Goal: Information Seeking & Learning: Learn about a topic

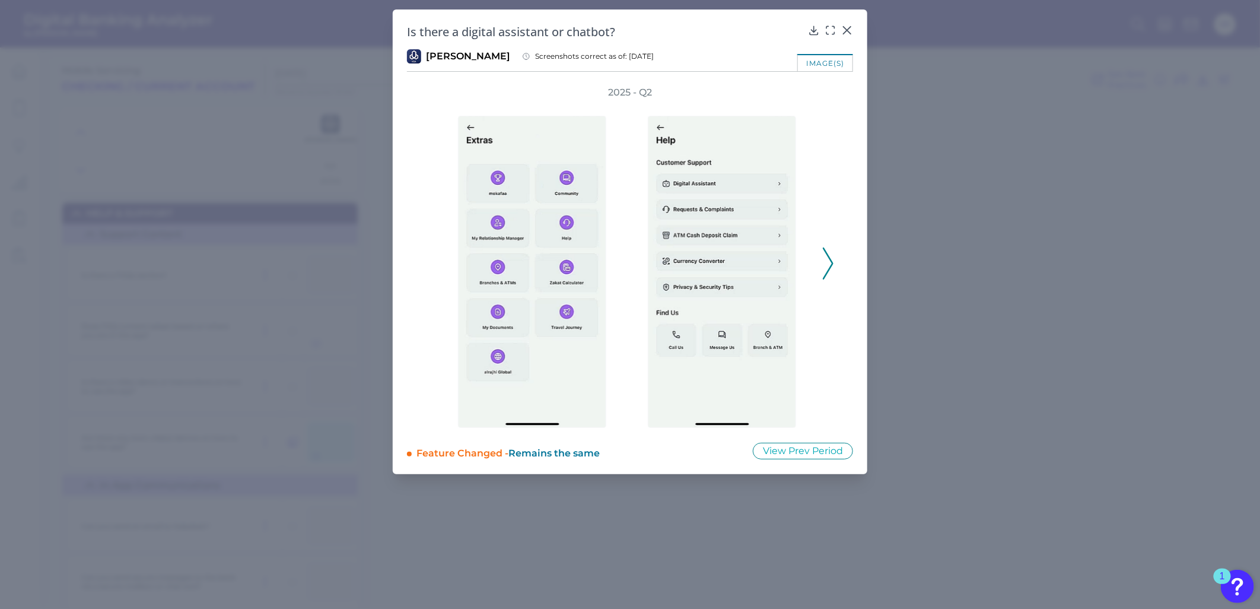
scroll to position [395, 0]
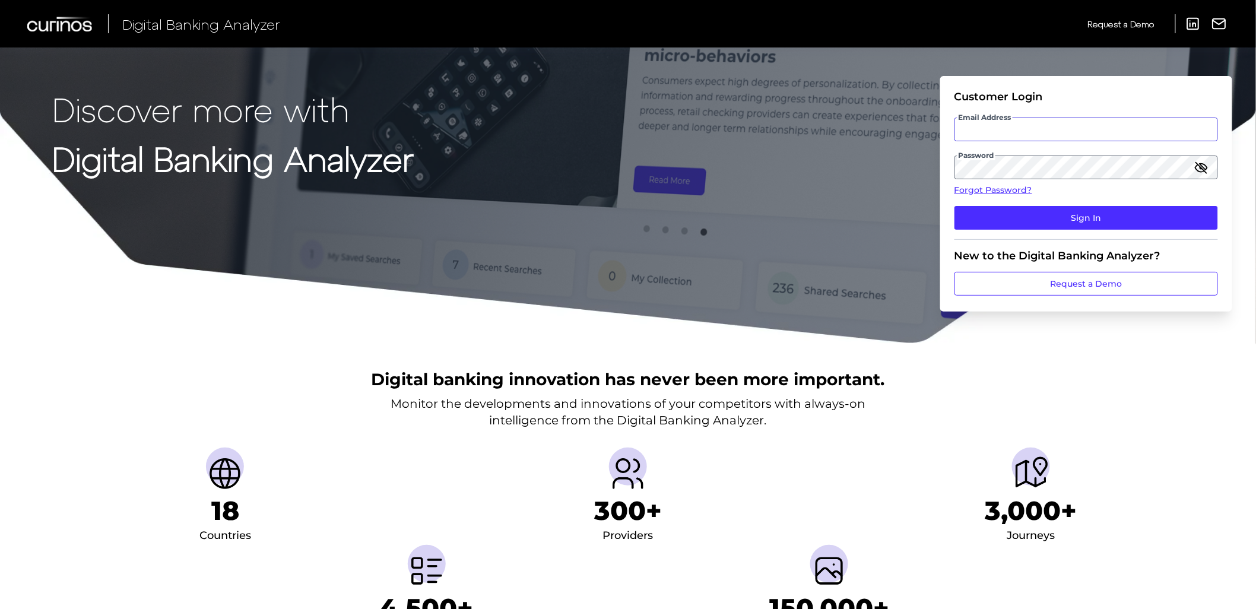
type input "[EMAIL_ADDRESS][DOMAIN_NAME]"
click at [858, 422] on p "Monitor the developments and innovations of your competitors with always-on int…" at bounding box center [627, 411] width 475 height 33
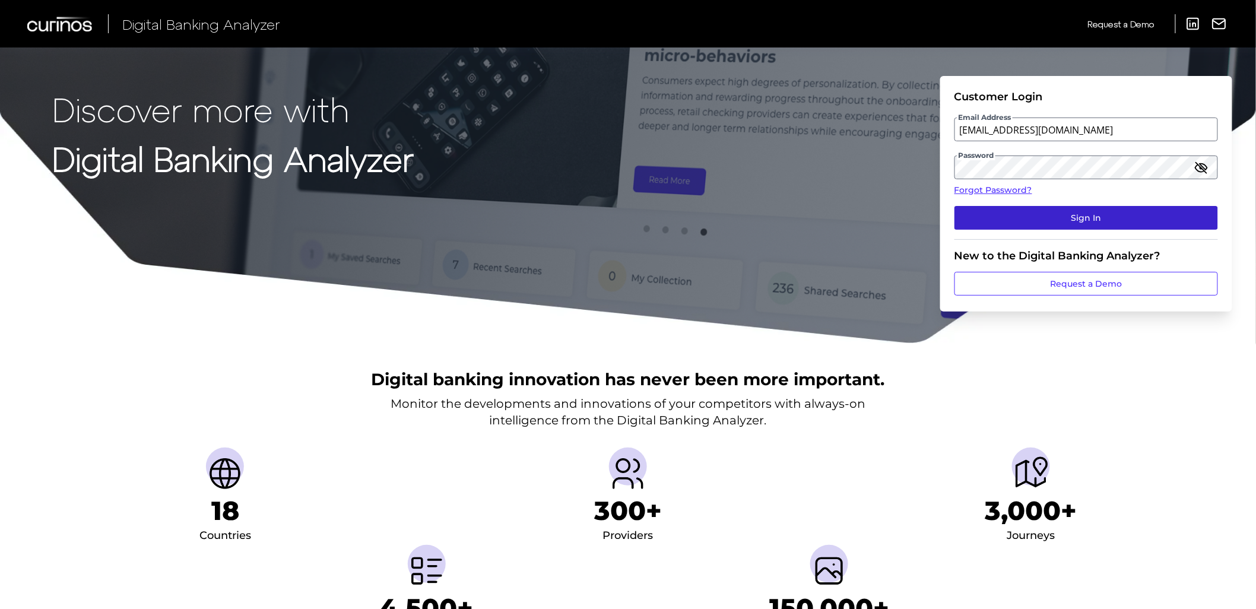
click at [1035, 222] on button "Sign In" at bounding box center [1085, 218] width 263 height 24
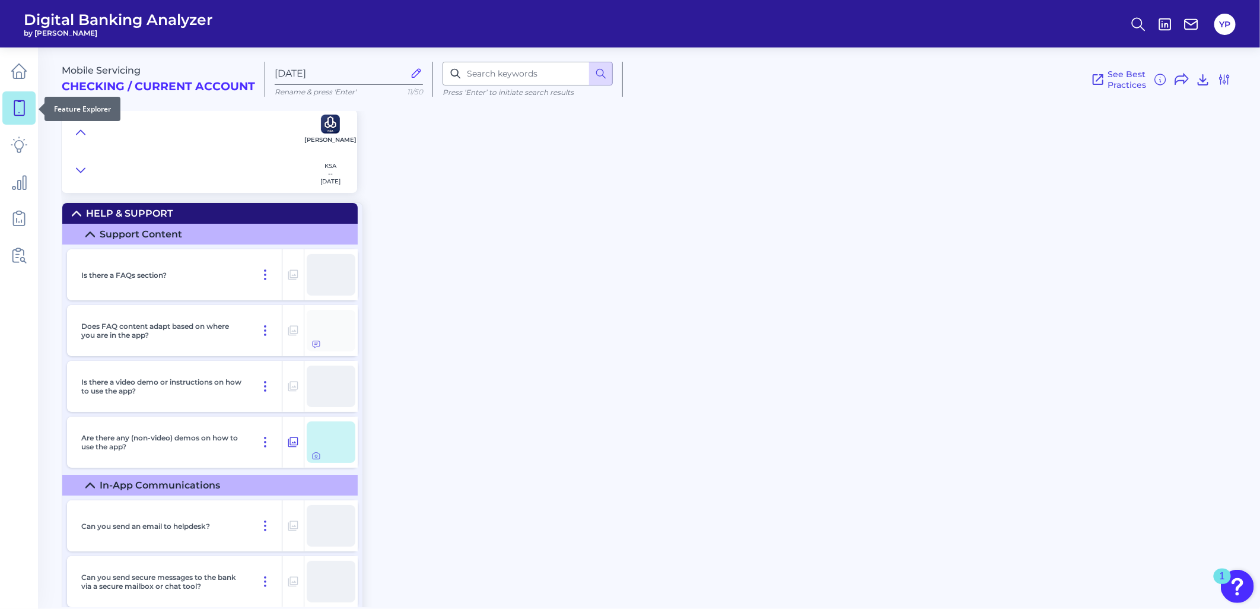
click at [32, 100] on link at bounding box center [18, 107] width 33 height 33
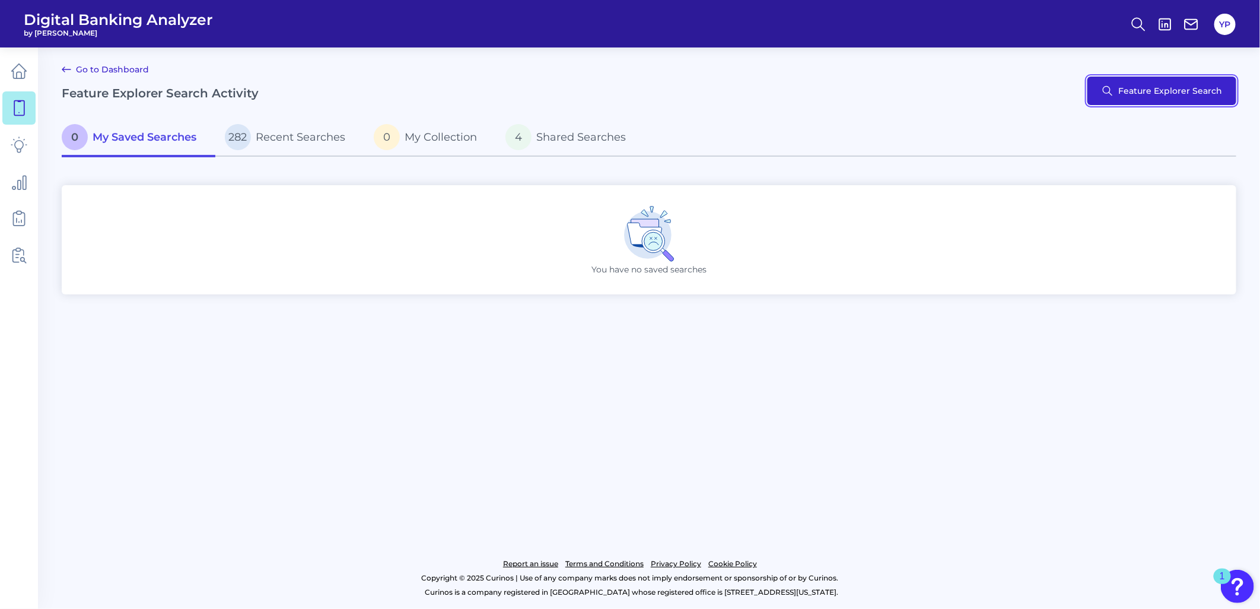
click at [1134, 84] on button "Feature Explorer Search" at bounding box center [1162, 91] width 149 height 28
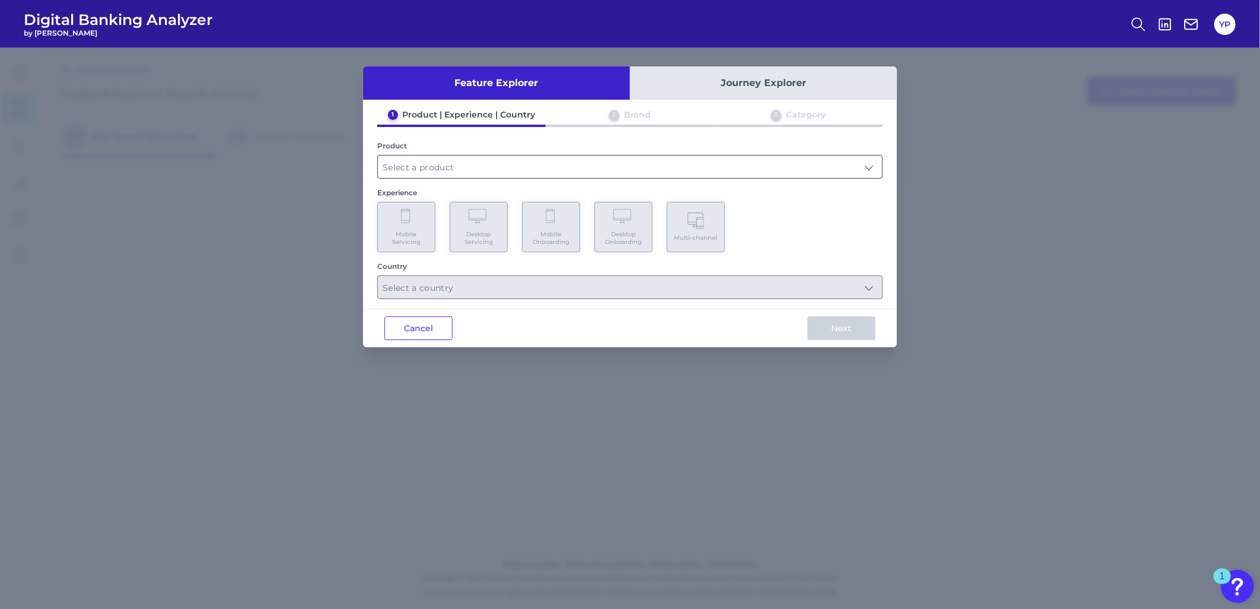
click at [531, 170] on input "text" at bounding box center [630, 166] width 504 height 23
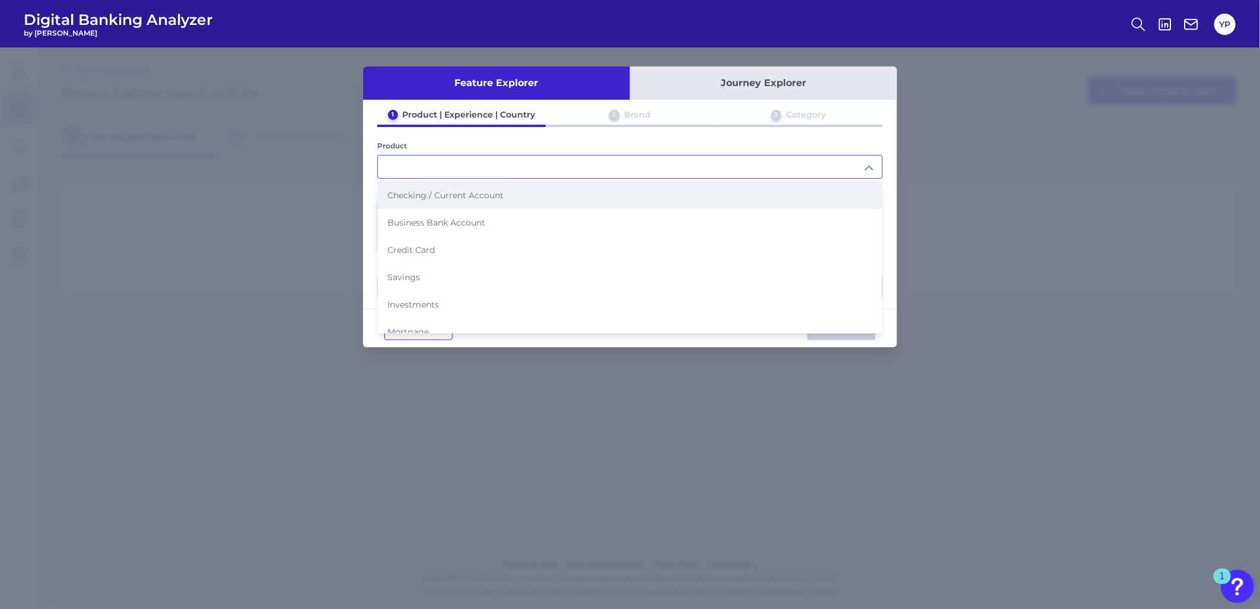
click at [468, 203] on li "Checking / Current Account" at bounding box center [630, 195] width 504 height 27
type input "Checking / Current Account"
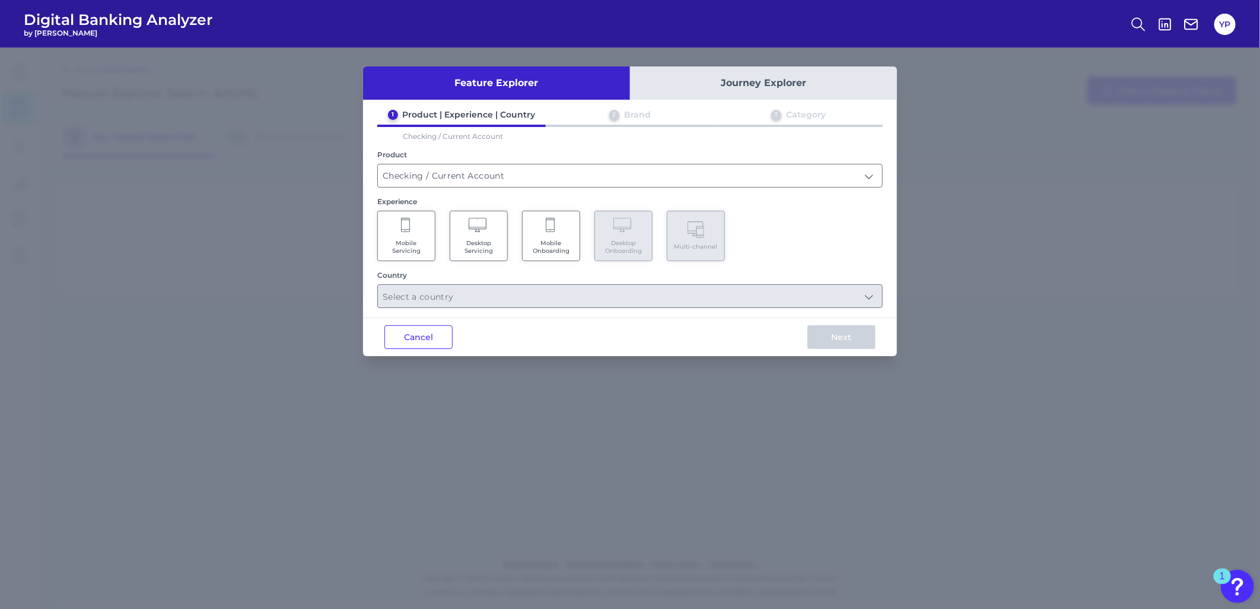
click at [414, 230] on Servicing "Mobile Servicing" at bounding box center [406, 236] width 58 height 50
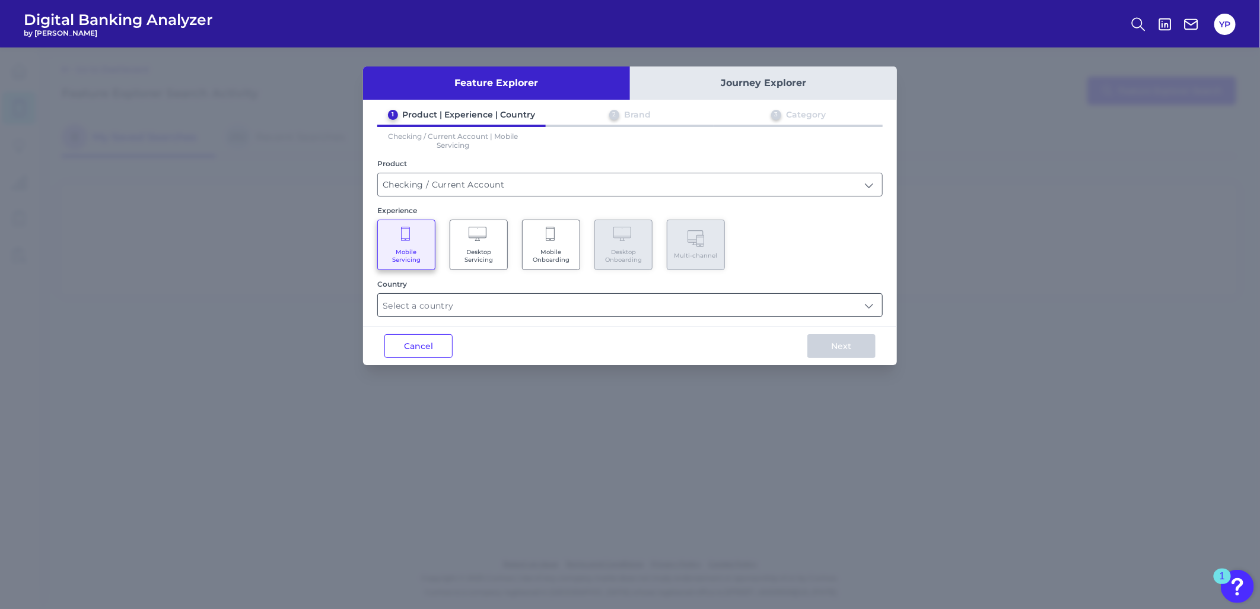
click at [482, 307] on input "text" at bounding box center [630, 305] width 504 height 23
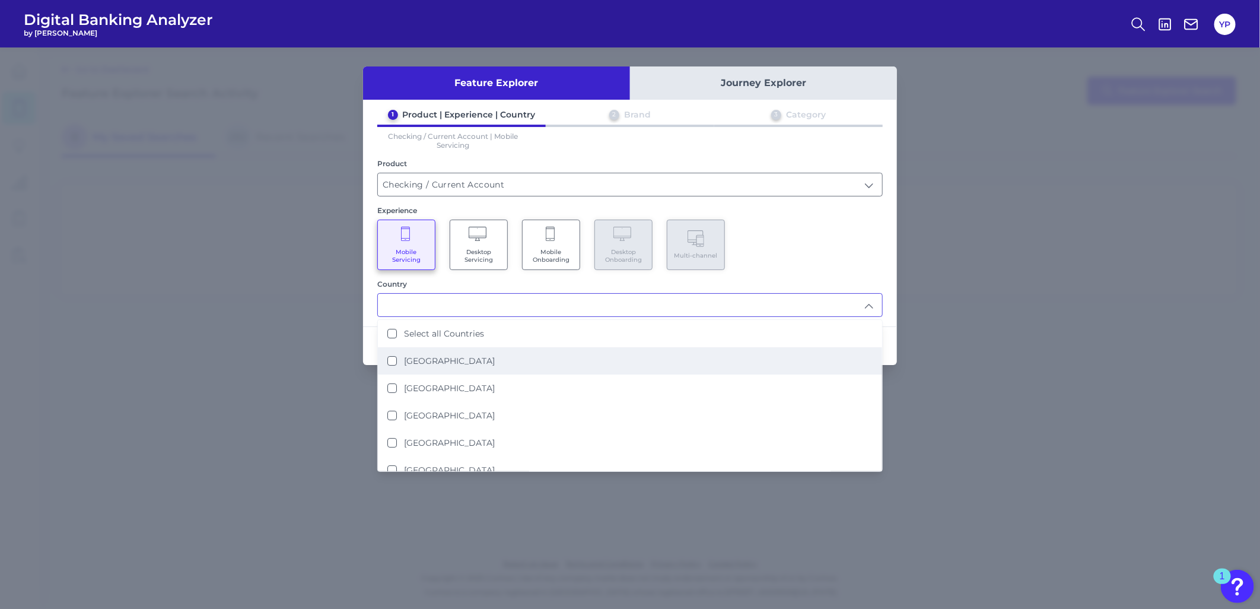
click at [501, 362] on li "[GEOGRAPHIC_DATA]" at bounding box center [630, 360] width 504 height 27
type input "[GEOGRAPHIC_DATA]"
click at [738, 259] on div "Mobile Servicing Desktop Servicing Mobile Onboarding Desktop Onboarding Multi-c…" at bounding box center [630, 245] width 506 height 50
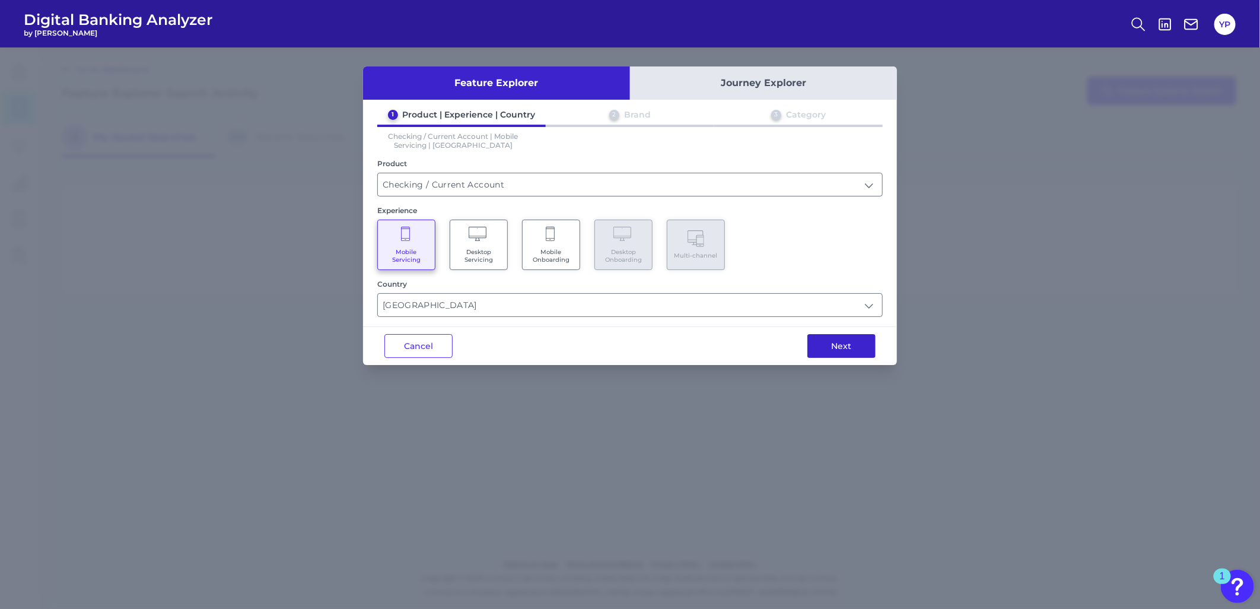
click at [814, 344] on button "Next" at bounding box center [842, 346] width 68 height 24
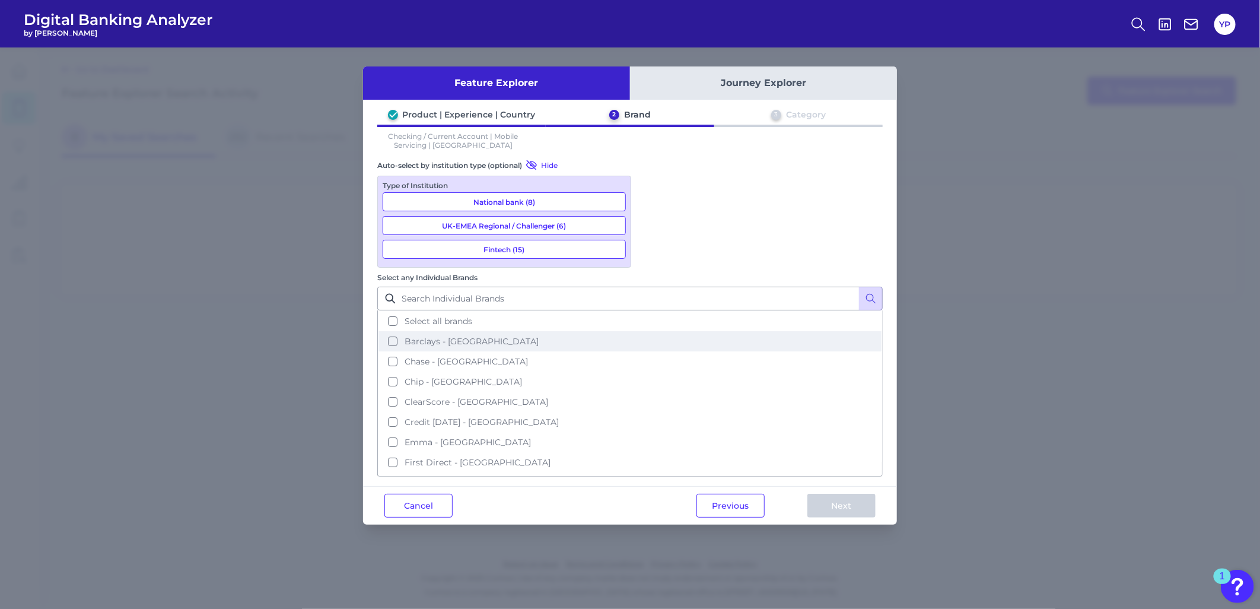
click at [666, 331] on button "Barclays - UK" at bounding box center [630, 341] width 503 height 20
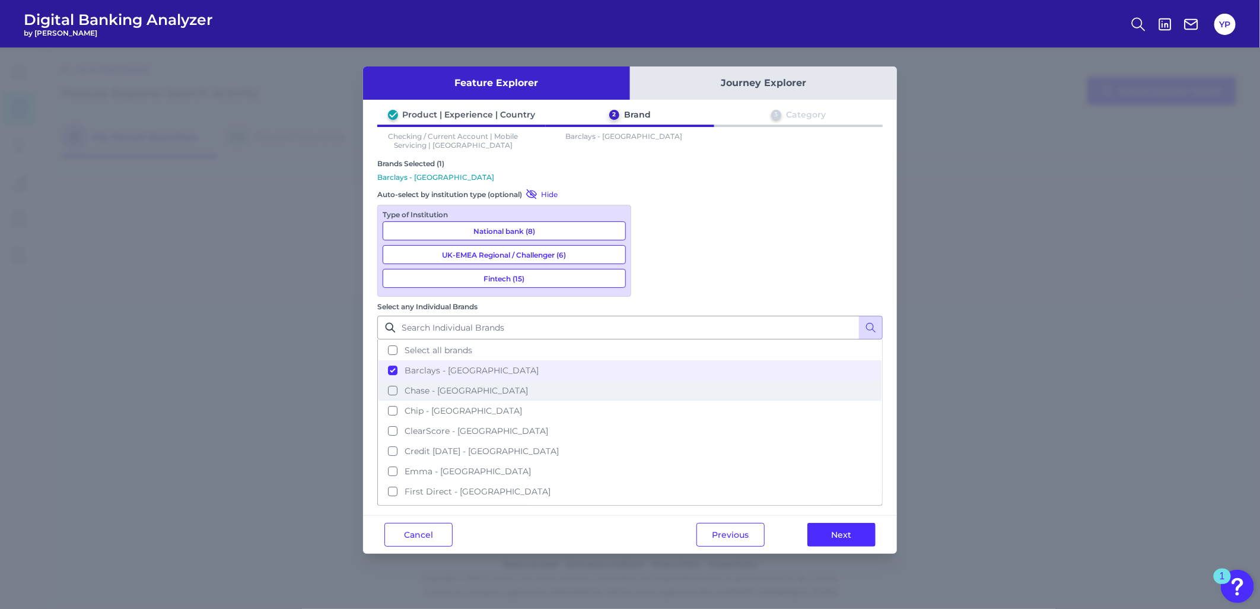
click at [528, 385] on span "Chase - UK" at bounding box center [466, 390] width 123 height 11
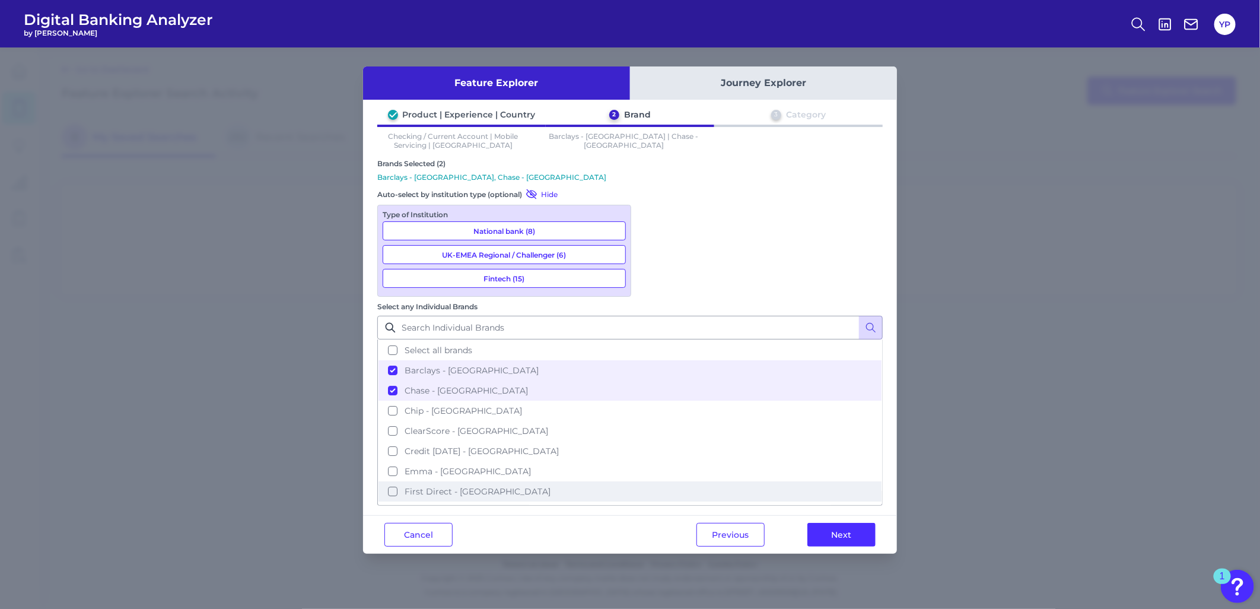
click at [702, 481] on button "First Direct - UK" at bounding box center [630, 491] width 503 height 20
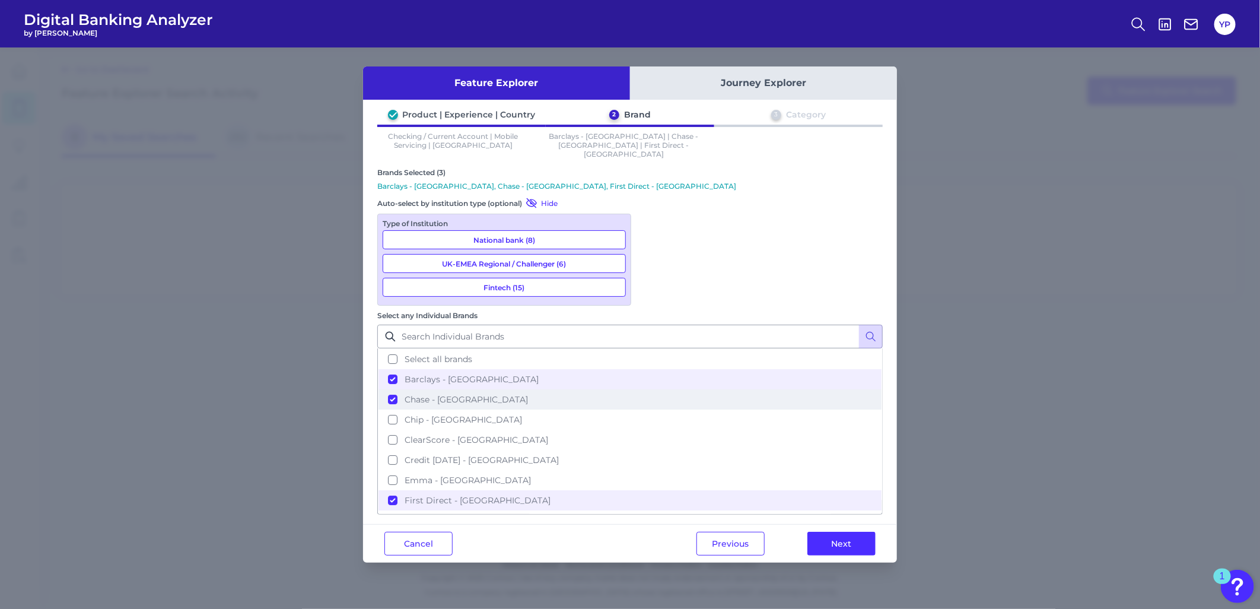
scroll to position [66, 0]
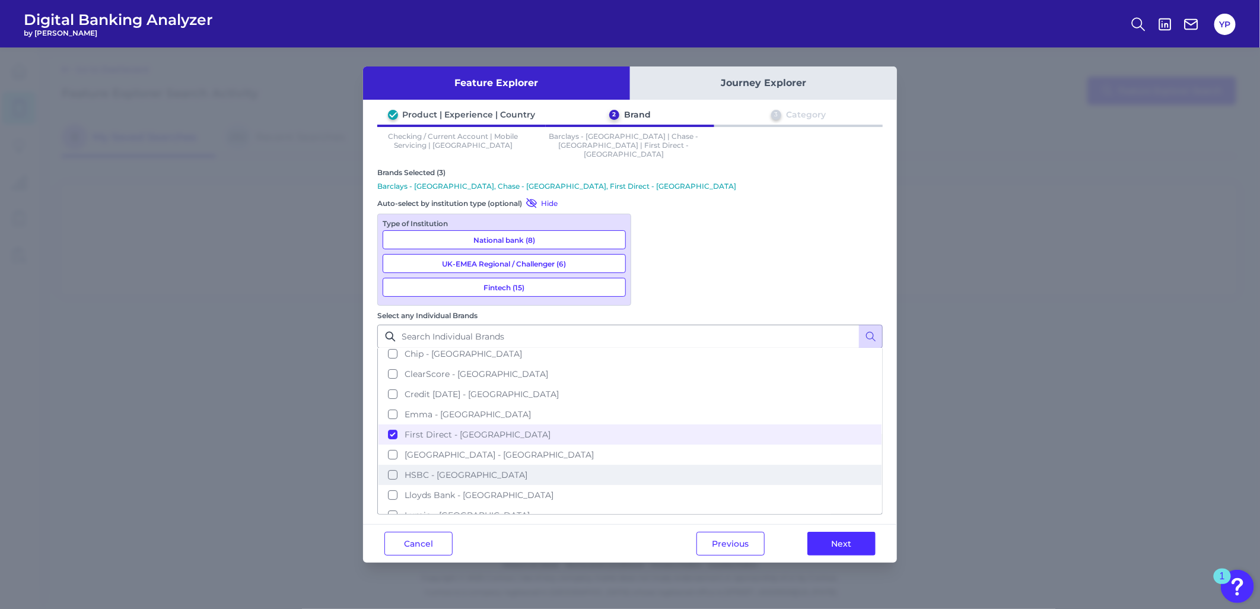
click at [528, 469] on span "HSBC - UK" at bounding box center [466, 474] width 123 height 11
click at [703, 485] on button "Lloyds Bank - UK" at bounding box center [630, 495] width 503 height 20
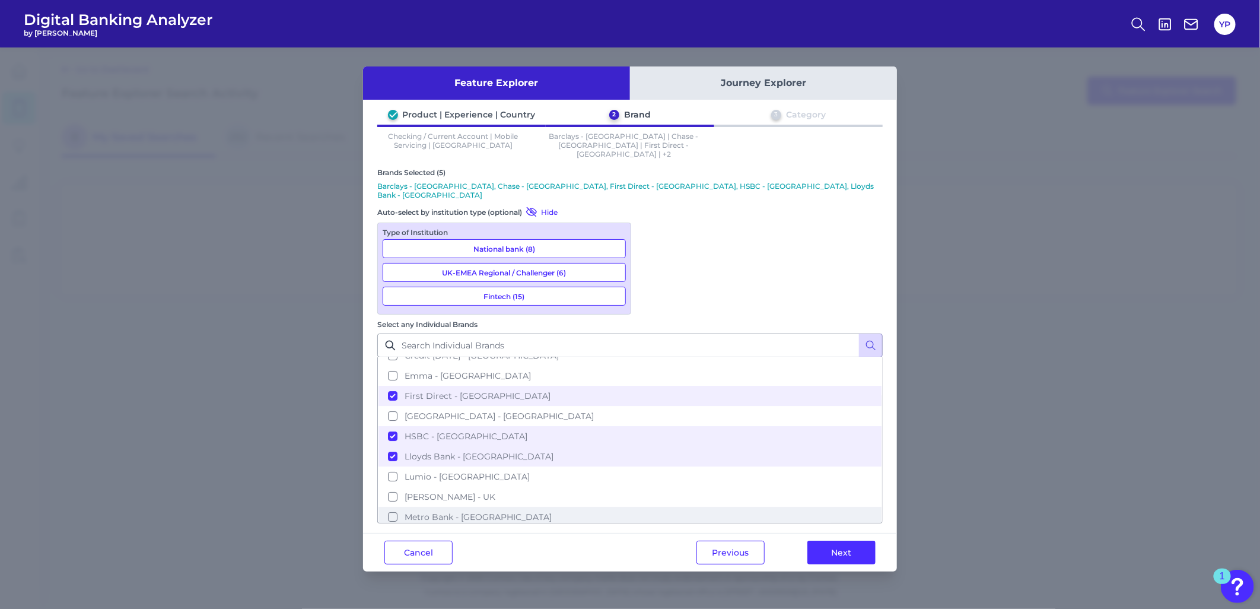
scroll to position [132, 0]
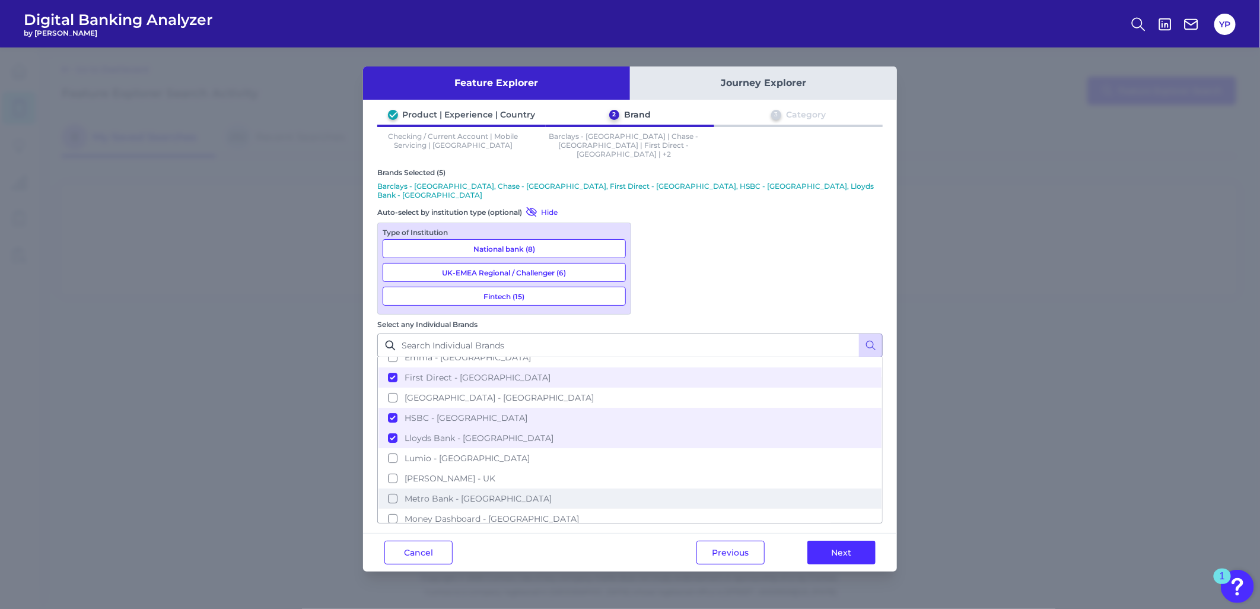
click at [552, 493] on span "Metro Bank - UK" at bounding box center [478, 498] width 147 height 11
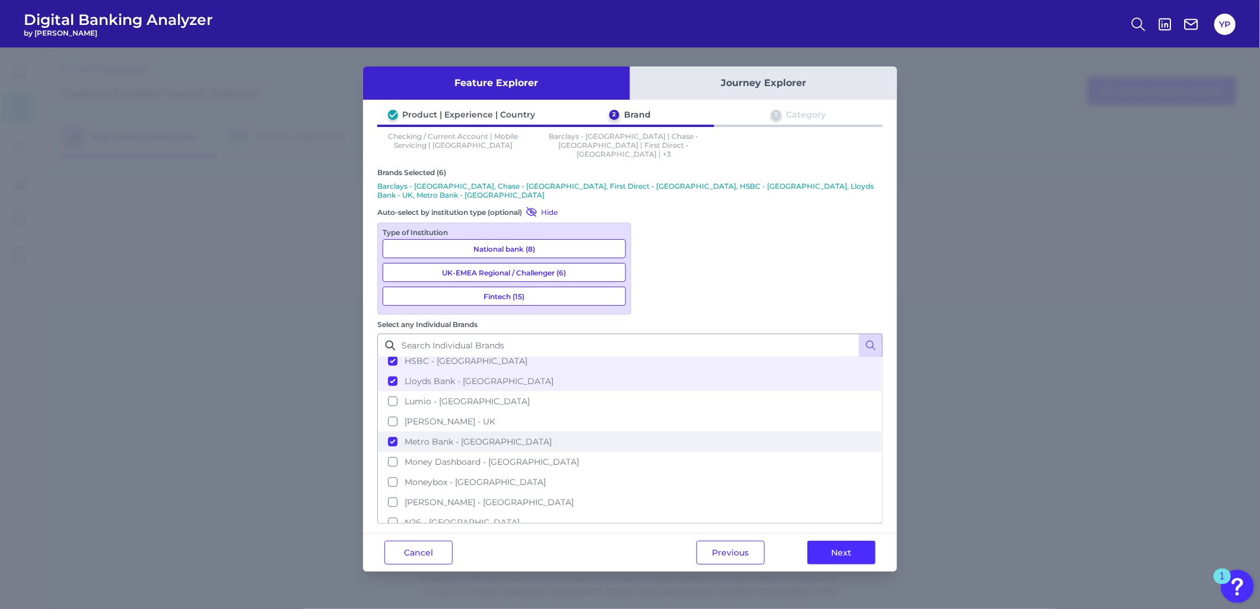
scroll to position [263, 0]
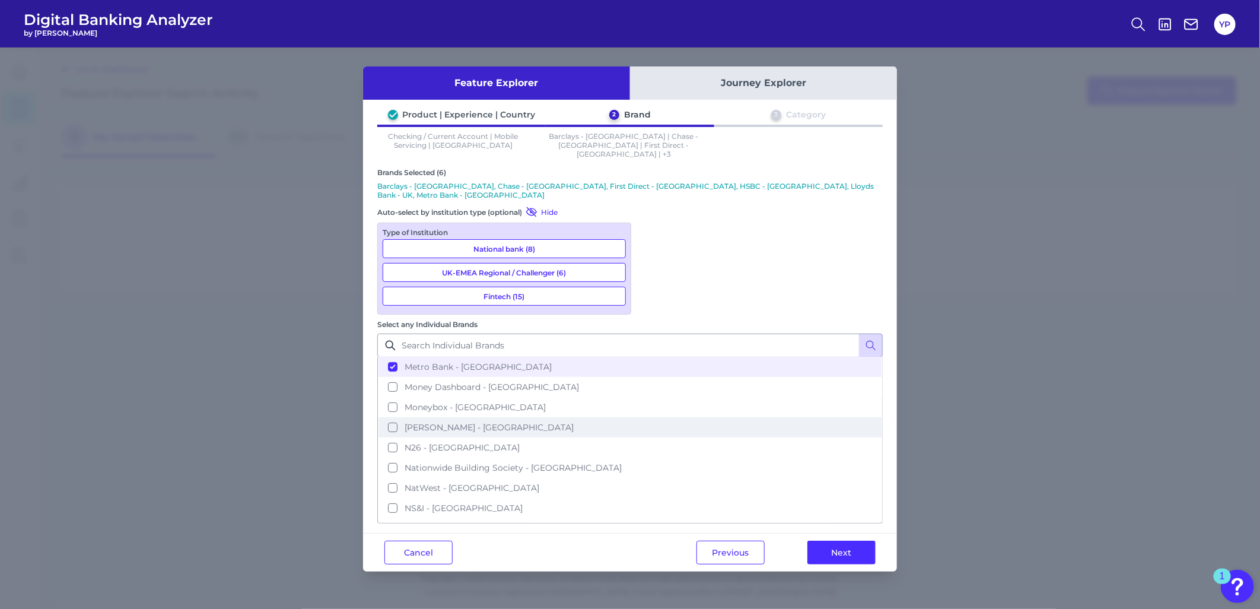
click at [574, 422] on span "Monzo - UK" at bounding box center [489, 427] width 169 height 11
click at [622, 462] on span "Nationwide Building Society - UK" at bounding box center [513, 467] width 217 height 11
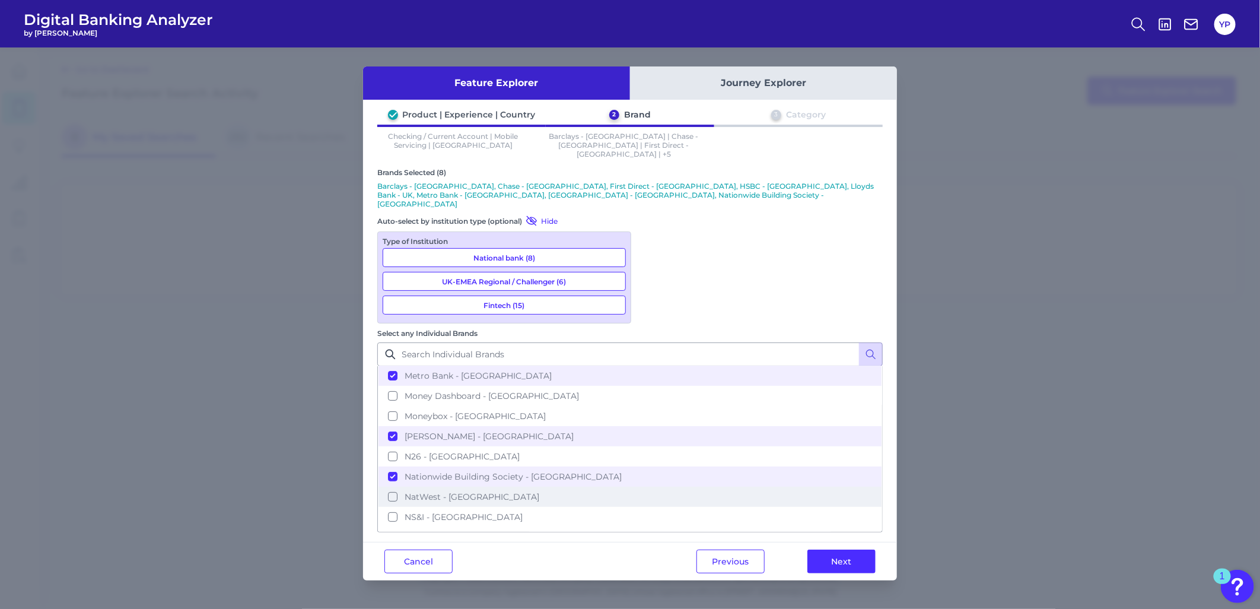
click at [710, 487] on button "NatWest - UK" at bounding box center [630, 497] width 503 height 20
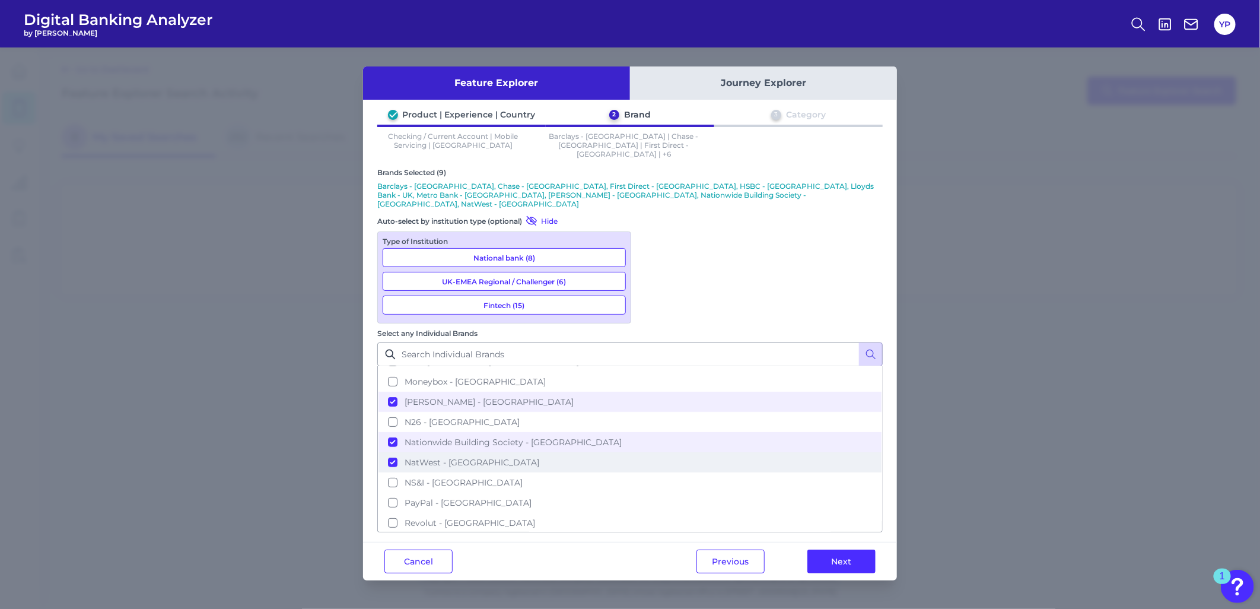
scroll to position [329, 0]
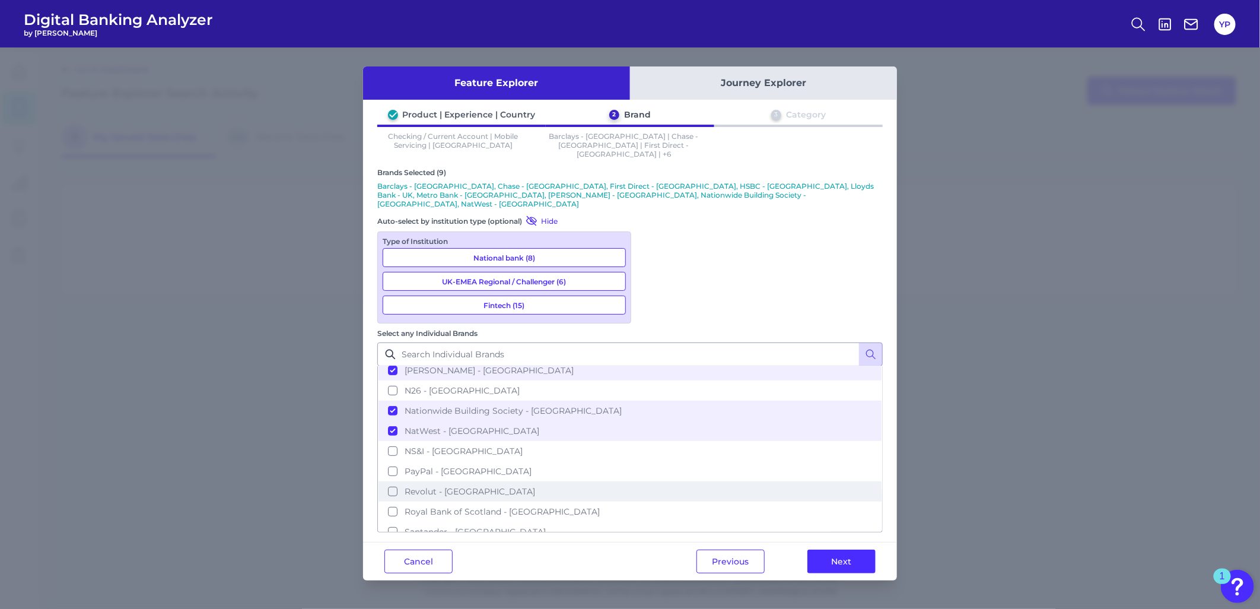
click at [535, 486] on span "Revolut - UK" at bounding box center [470, 491] width 131 height 11
click at [722, 522] on button "Santander - UK" at bounding box center [630, 532] width 503 height 20
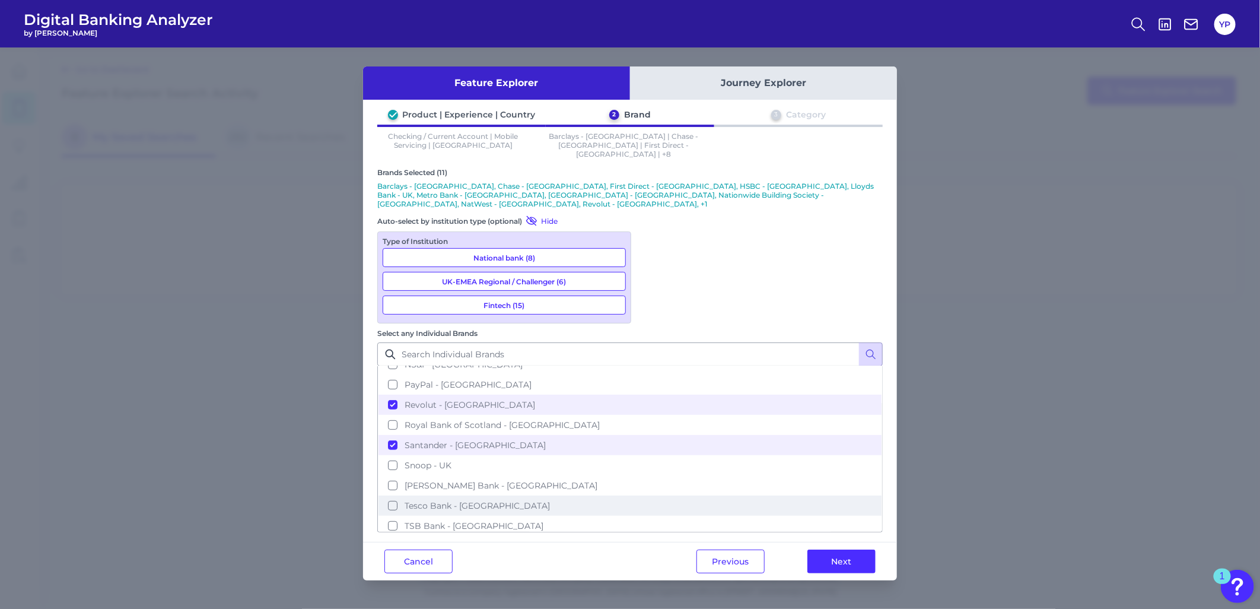
scroll to position [417, 0]
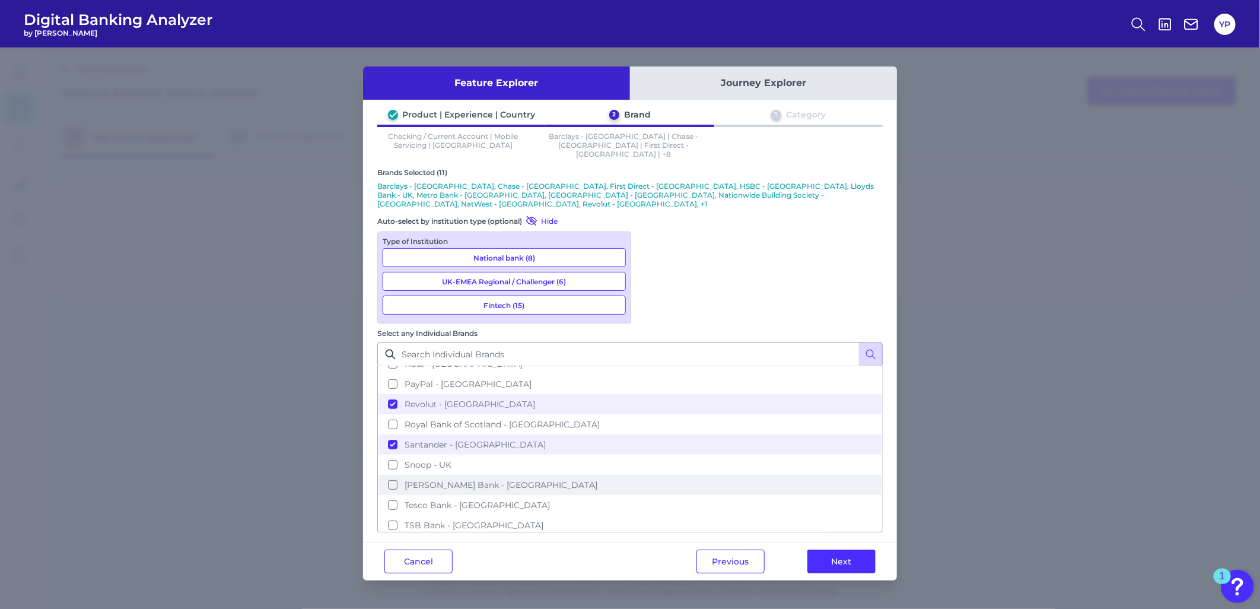
click at [598, 479] on span "Starling Bank - UK" at bounding box center [501, 484] width 193 height 11
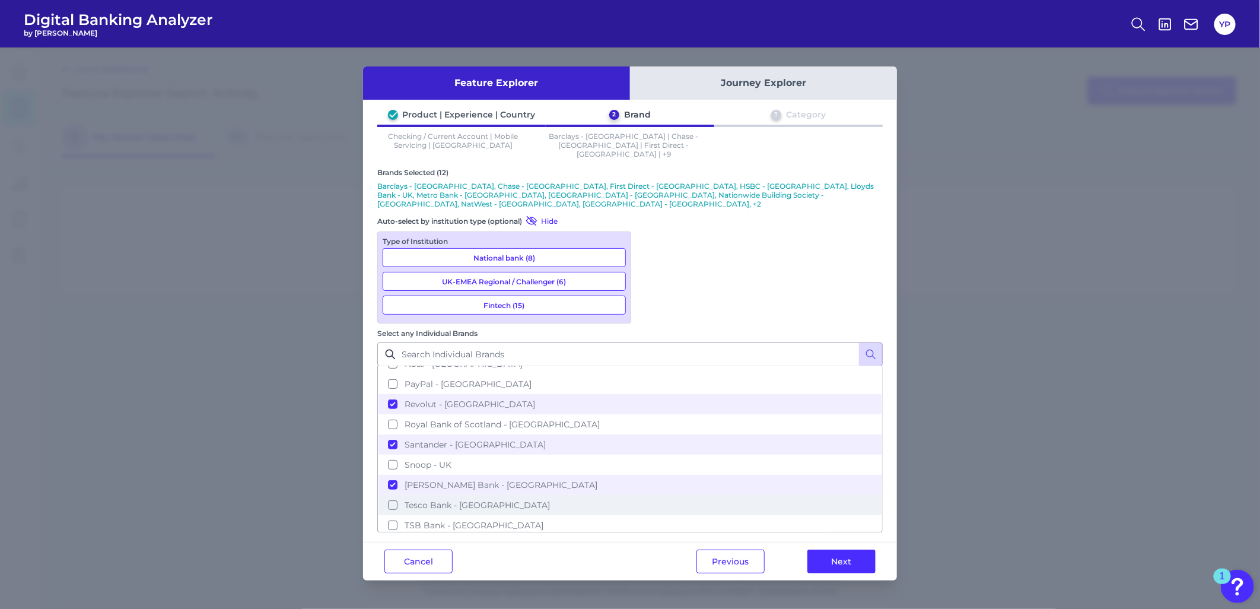
click at [550, 500] on span "Tesco Bank - UK" at bounding box center [477, 505] width 145 height 11
click at [724, 515] on button "TSB Bank - UK" at bounding box center [630, 525] width 503 height 20
click at [559, 540] on span "Virgin Money - UK" at bounding box center [482, 545] width 154 height 11
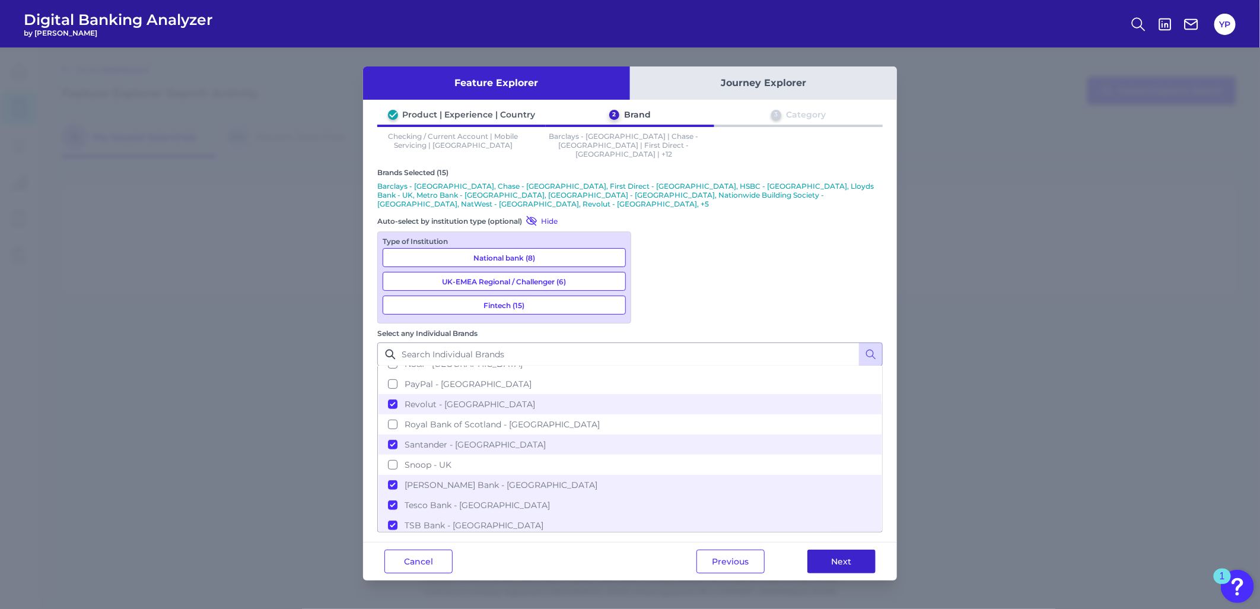
click at [828, 549] on button "Next" at bounding box center [842, 561] width 68 height 24
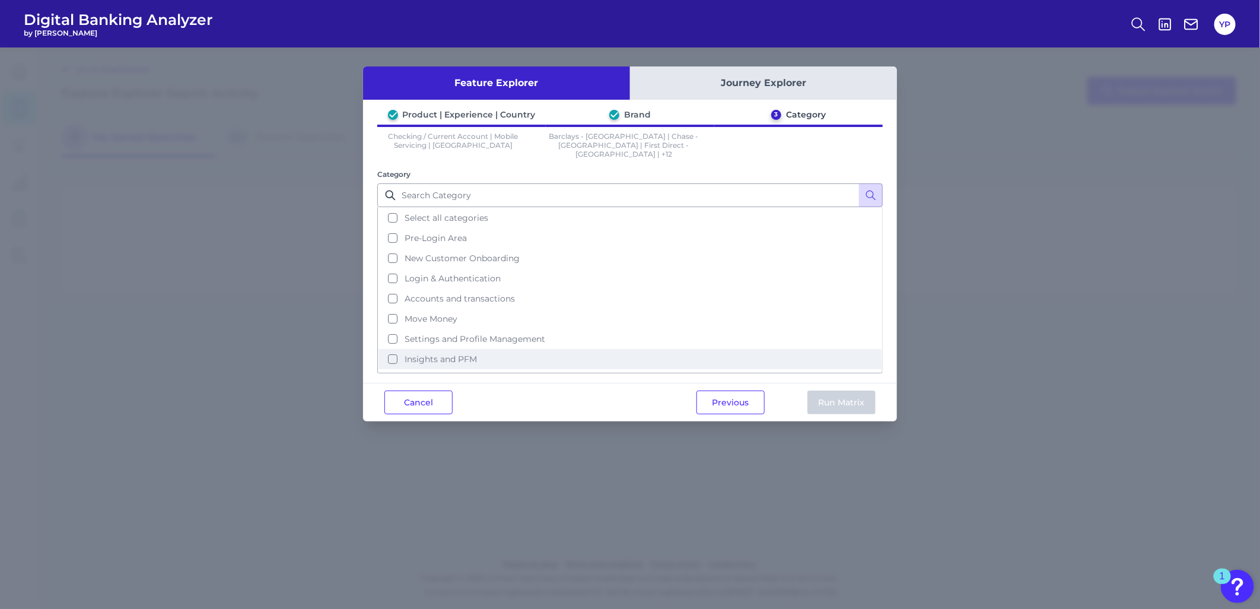
drag, startPoint x: 541, startPoint y: 212, endPoint x: 834, endPoint y: 350, distance: 323.6
click at [542, 214] on button "Select all categories" at bounding box center [630, 218] width 503 height 20
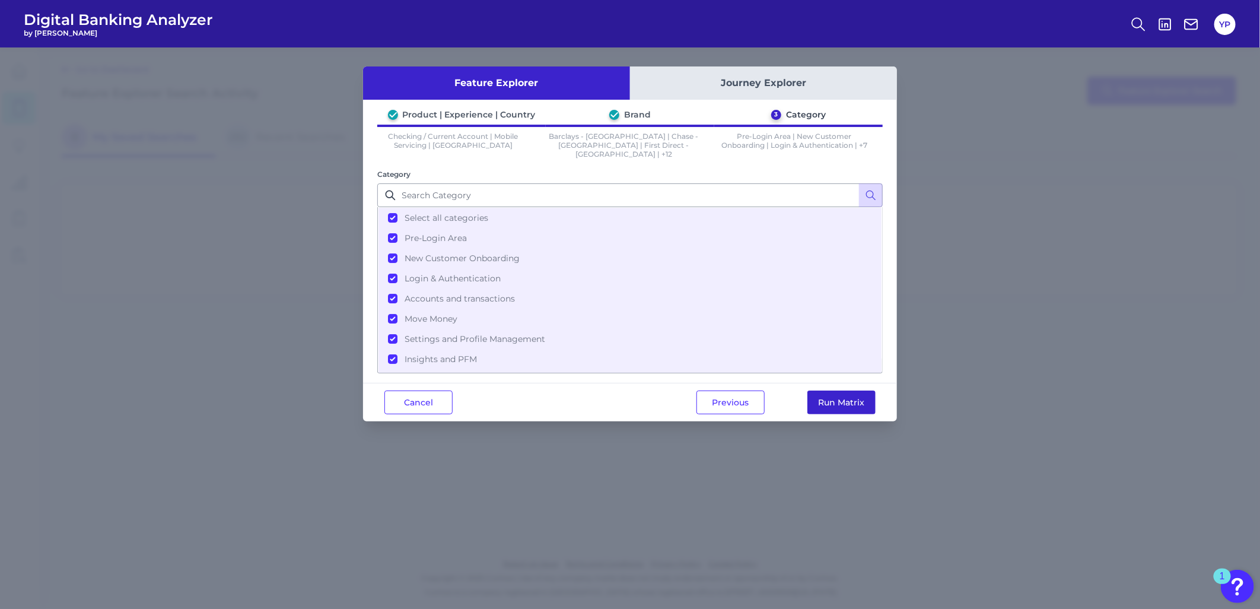
click at [847, 390] on button "Run Matrix" at bounding box center [842, 402] width 68 height 24
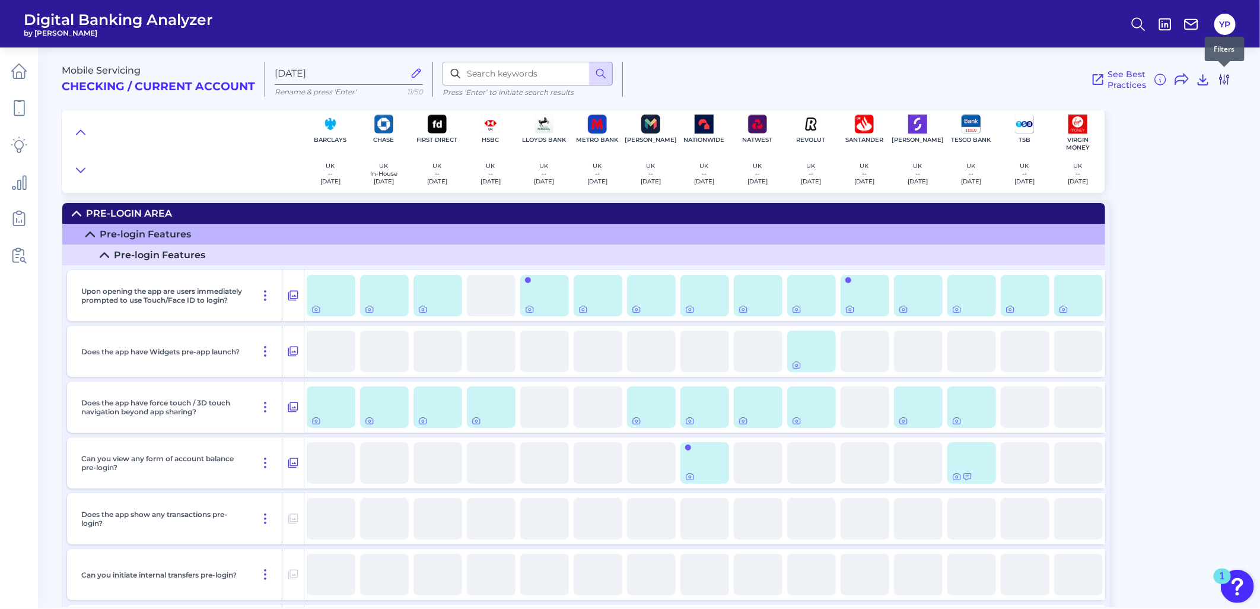
click at [1218, 81] on icon at bounding box center [1225, 79] width 14 height 14
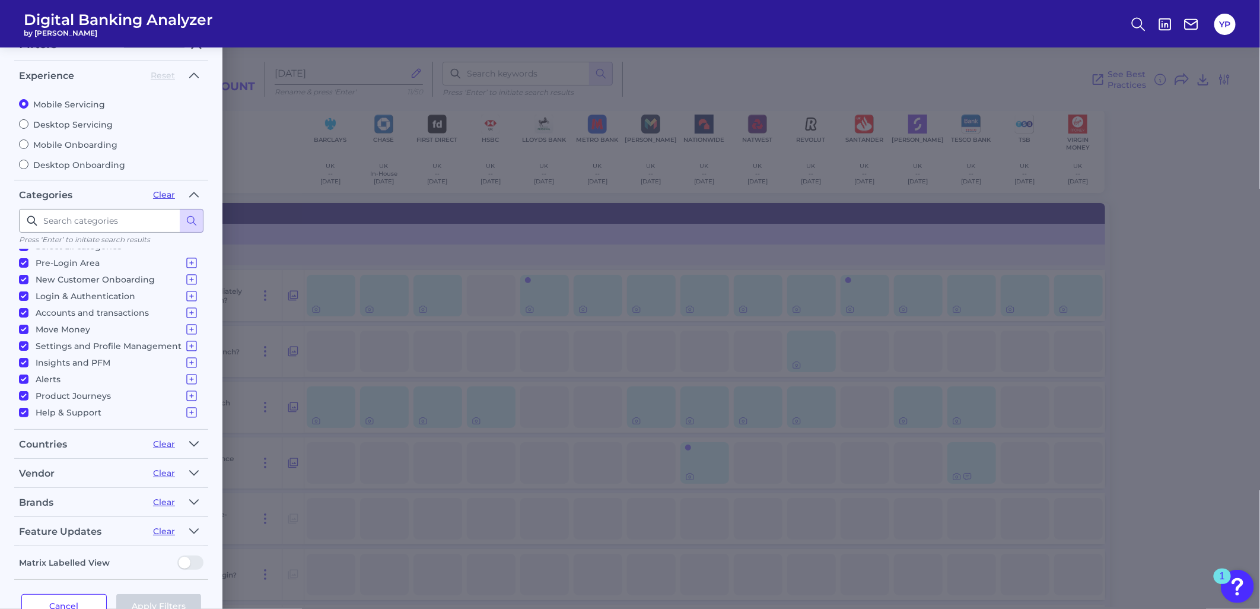
scroll to position [58, 0]
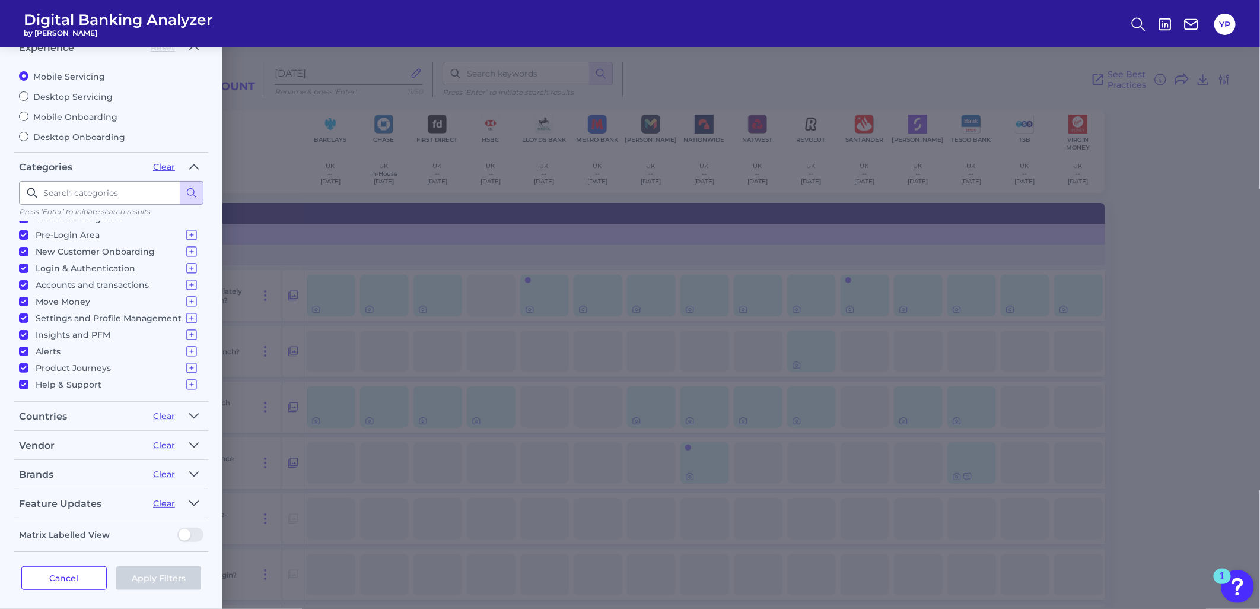
click at [193, 500] on icon "button" at bounding box center [193, 503] width 9 height 14
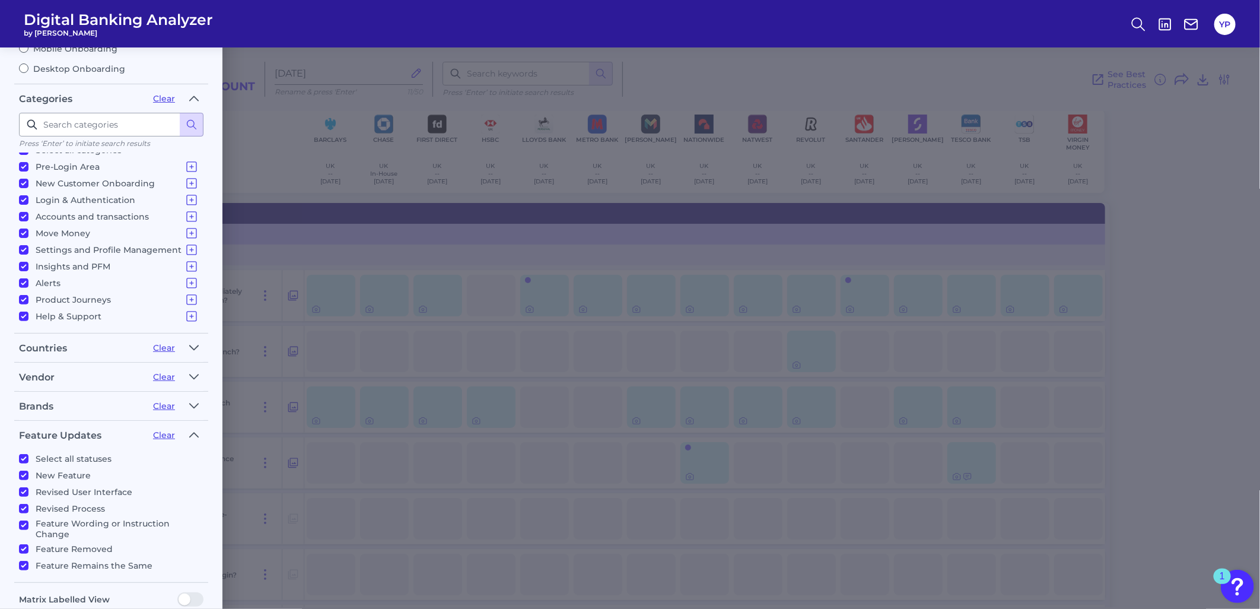
scroll to position [189, 0]
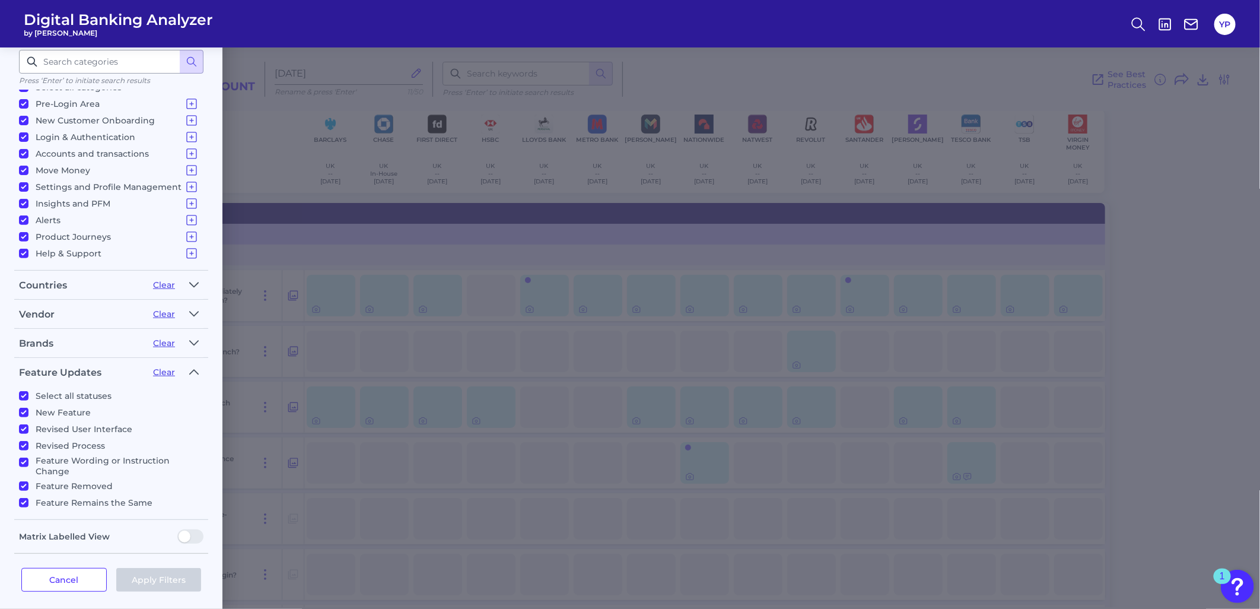
click at [69, 393] on p "Select all statuses" at bounding box center [74, 396] width 76 height 14
click at [28, 393] on input "Select all statuses" at bounding box center [23, 395] width 9 height 9
checkbox input "false"
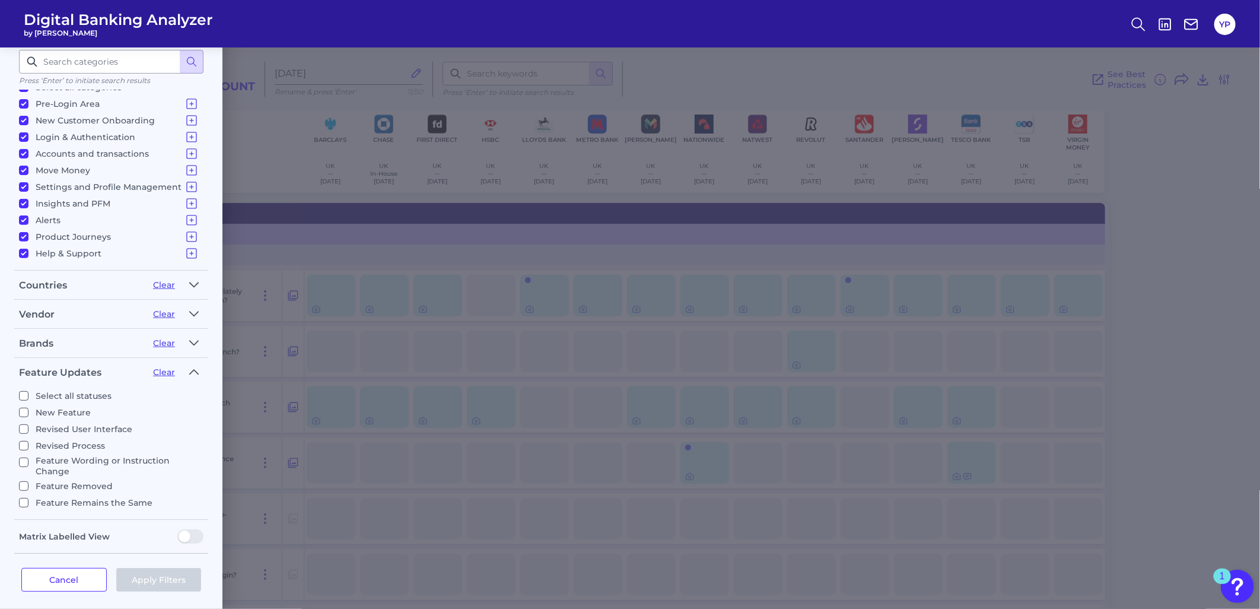
checkbox input "false"
click at [75, 408] on p "New Feature" at bounding box center [63, 412] width 55 height 14
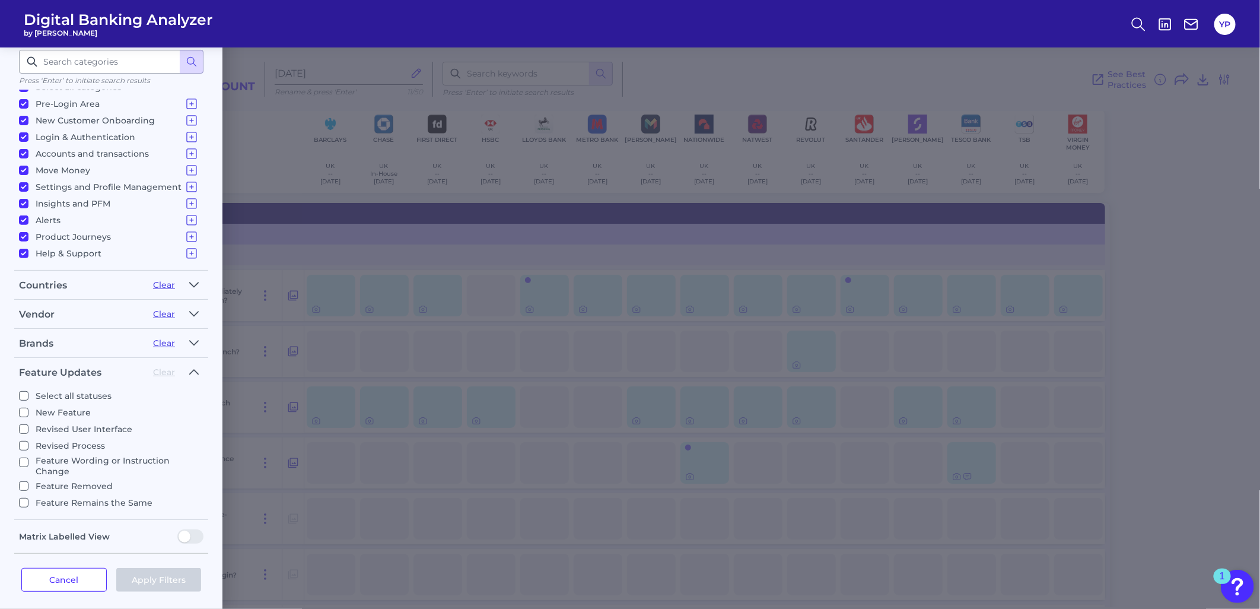
click at [28, 408] on input "New Feature" at bounding box center [23, 412] width 9 height 9
checkbox input "true"
click at [162, 568] on button "Apply Filters" at bounding box center [158, 580] width 85 height 24
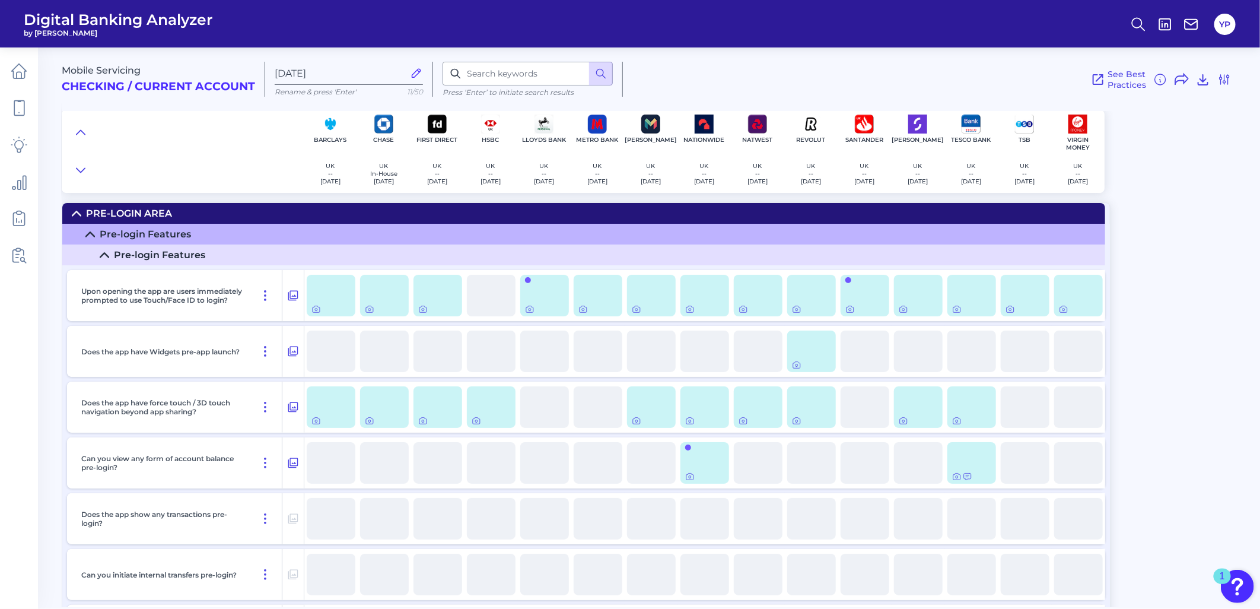
scroll to position [0, 0]
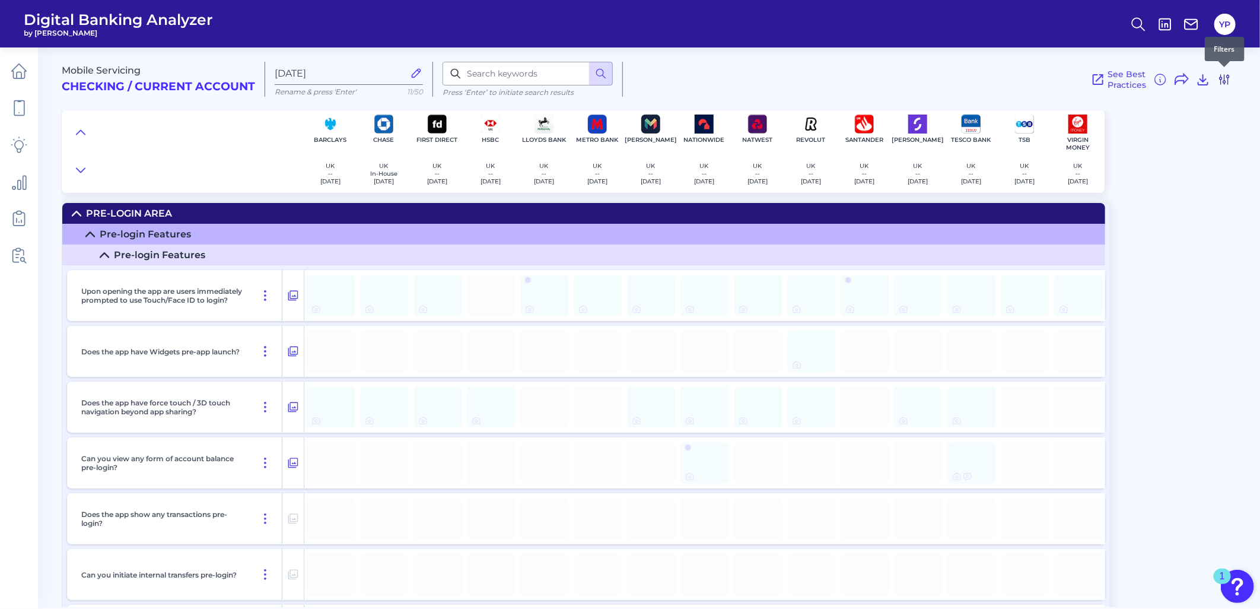
click at [1222, 83] on icon at bounding box center [1225, 79] width 14 height 14
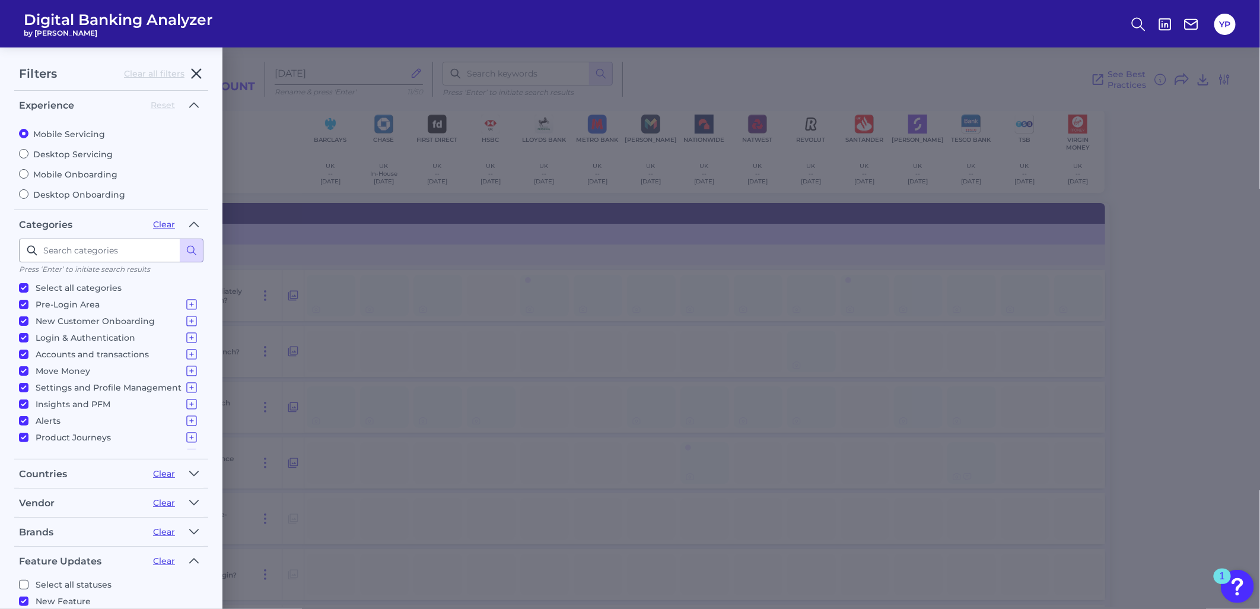
click at [196, 74] on icon "button" at bounding box center [196, 73] width 9 height 9
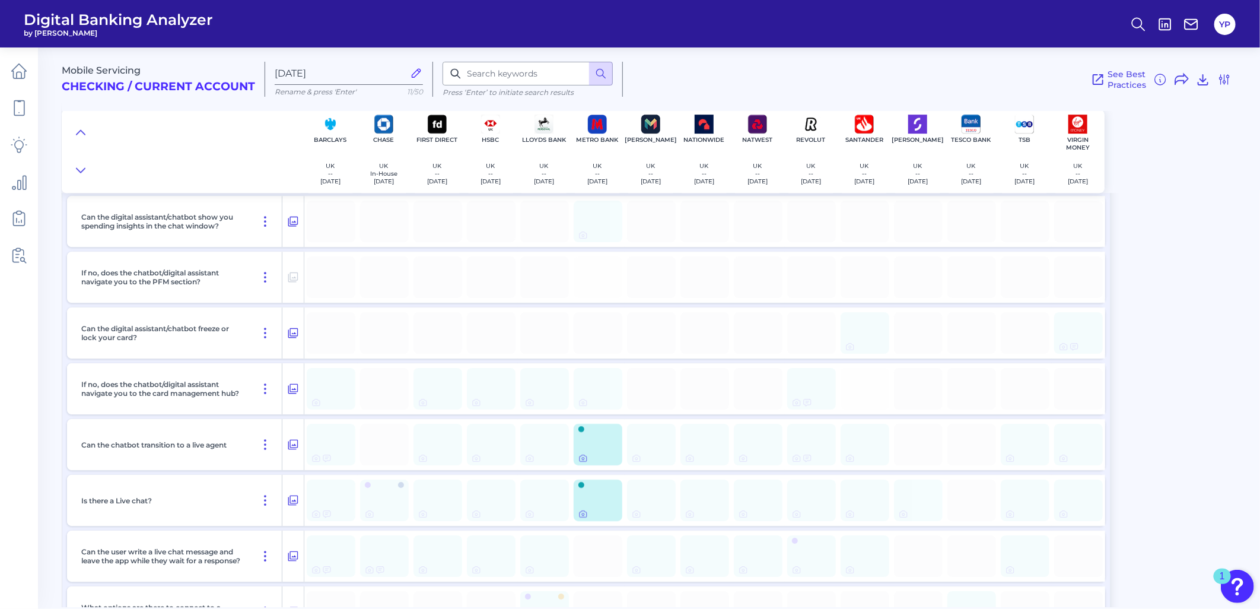
scroll to position [19450, 0]
